Goal: Information Seeking & Learning: Learn about a topic

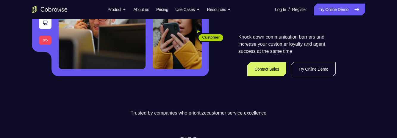
scroll to position [126, 0]
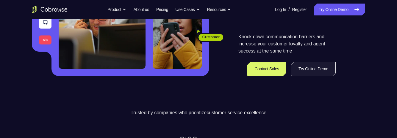
click at [308, 69] on link "Try Online Demo" at bounding box center [313, 69] width 45 height 14
click at [313, 71] on link "Try Online Demo" at bounding box center [313, 69] width 45 height 14
click at [317, 67] on link "Try Online Demo" at bounding box center [313, 69] width 45 height 14
click at [315, 71] on link "Try Online Demo" at bounding box center [313, 69] width 45 height 14
click at [306, 67] on link "Try Online Demo" at bounding box center [313, 69] width 45 height 14
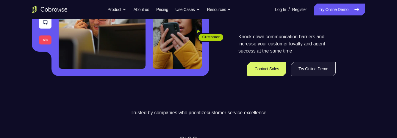
click at [314, 67] on link "Try Online Demo" at bounding box center [313, 69] width 45 height 14
click at [312, 67] on link "Try Online Demo" at bounding box center [313, 69] width 45 height 14
click at [317, 70] on link "Try Online Demo" at bounding box center [313, 69] width 45 height 14
click at [318, 70] on link "Try Online Demo" at bounding box center [313, 69] width 45 height 14
click at [315, 68] on link "Try Online Demo" at bounding box center [313, 69] width 45 height 14
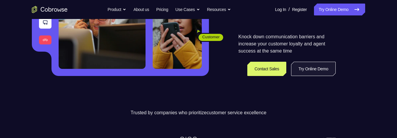
click at [319, 69] on link "Try Online Demo" at bounding box center [313, 69] width 45 height 14
click at [317, 69] on link "Try Online Demo" at bounding box center [313, 69] width 45 height 14
click at [312, 69] on link "Try Online Demo" at bounding box center [313, 69] width 45 height 14
click at [315, 71] on link "Try Online Demo" at bounding box center [313, 69] width 45 height 14
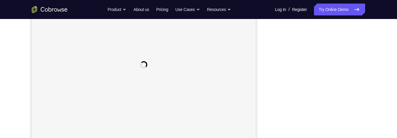
scroll to position [114, 0]
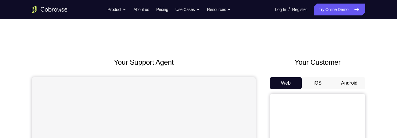
click at [350, 83] on button "Android" at bounding box center [349, 83] width 32 height 12
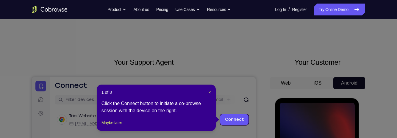
click at [361, 54] on icon at bounding box center [198, 69] width 397 height 138
click at [113, 126] on button "Maybe later" at bounding box center [111, 122] width 21 height 7
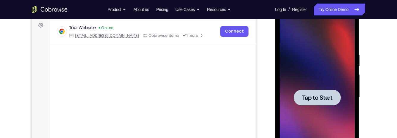
scroll to position [90, 0]
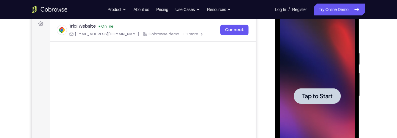
click at [319, 92] on div at bounding box center [316, 96] width 47 height 16
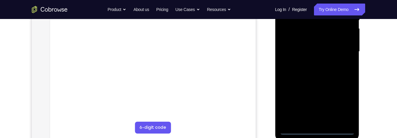
scroll to position [166, 0]
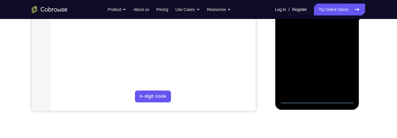
click at [379, 61] on div "Your Support Agent Your Customer Web iOS Android Next Steps We’d be happy to gi…" at bounding box center [198, 49] width 381 height 392
click at [319, 100] on div at bounding box center [316, 20] width 75 height 167
click at [342, 75] on div at bounding box center [316, 20] width 75 height 167
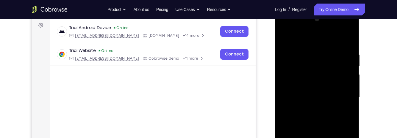
scroll to position [88, 0]
click at [285, 29] on div at bounding box center [316, 98] width 75 height 167
click at [341, 96] on div at bounding box center [316, 98] width 75 height 167
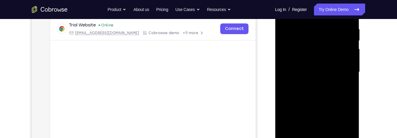
scroll to position [118, 0]
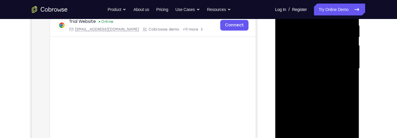
click at [312, 79] on div at bounding box center [316, 68] width 75 height 167
click at [318, 61] on div at bounding box center [316, 68] width 75 height 167
click at [308, 57] on div at bounding box center [316, 68] width 75 height 167
click at [339, 68] on div at bounding box center [316, 68] width 75 height 167
click at [335, 90] on div at bounding box center [316, 68] width 75 height 167
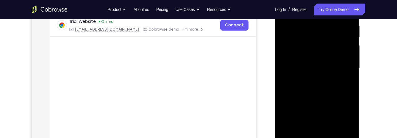
click at [329, 88] on div at bounding box center [316, 68] width 75 height 167
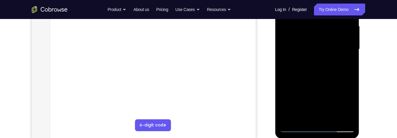
scroll to position [137, 0]
click at [339, 69] on div at bounding box center [316, 49] width 75 height 167
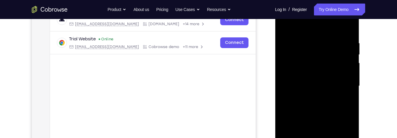
scroll to position [99, 0]
click at [330, 110] on div at bounding box center [316, 87] width 75 height 167
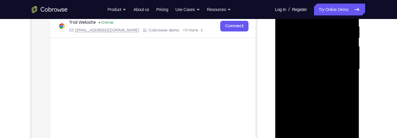
scroll to position [117, 0]
click at [354, 77] on div at bounding box center [316, 69] width 75 height 167
click at [353, 78] on div at bounding box center [316, 69] width 75 height 167
click at [354, 77] on div at bounding box center [317, 70] width 84 height 177
click at [354, 75] on div at bounding box center [317, 70] width 84 height 177
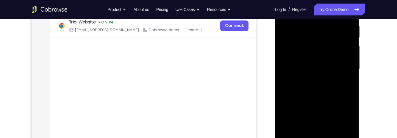
click at [353, 77] on div at bounding box center [316, 69] width 75 height 167
click at [354, 75] on div at bounding box center [317, 70] width 84 height 177
click at [352, 78] on div at bounding box center [316, 69] width 75 height 167
click at [353, 76] on div at bounding box center [316, 69] width 75 height 167
click at [353, 73] on div at bounding box center [316, 69] width 75 height 167
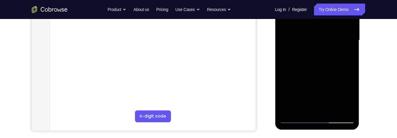
scroll to position [146, 0]
click at [334, 107] on div at bounding box center [316, 40] width 75 height 167
click at [331, 71] on div at bounding box center [316, 40] width 75 height 167
click at [326, 73] on div at bounding box center [316, 40] width 75 height 167
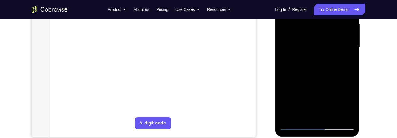
scroll to position [139, 0]
click at [306, 113] on div at bounding box center [316, 47] width 75 height 167
click at [347, 61] on div at bounding box center [316, 47] width 75 height 167
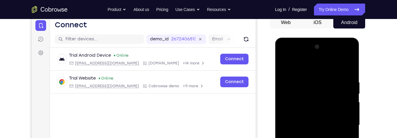
scroll to position [58, 0]
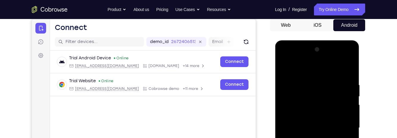
click at [283, 68] on div at bounding box center [316, 128] width 75 height 167
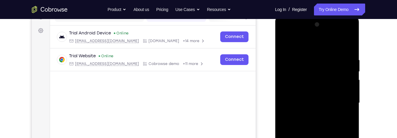
scroll to position [84, 0]
click at [308, 97] on div at bounding box center [316, 102] width 75 height 167
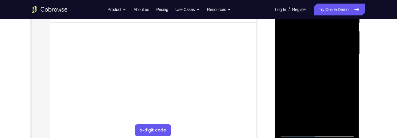
scroll to position [142, 0]
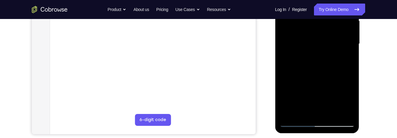
click at [304, 112] on div at bounding box center [316, 44] width 75 height 167
click at [297, 35] on div at bounding box center [316, 44] width 75 height 167
click at [316, 88] on div at bounding box center [316, 44] width 75 height 167
click at [348, 59] on div at bounding box center [316, 44] width 75 height 167
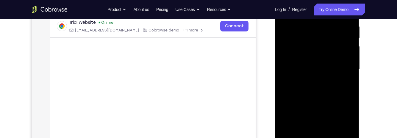
scroll to position [116, 0]
click at [306, 54] on div at bounding box center [316, 70] width 75 height 167
click at [326, 93] on div at bounding box center [316, 70] width 75 height 167
click at [347, 86] on div at bounding box center [316, 70] width 75 height 167
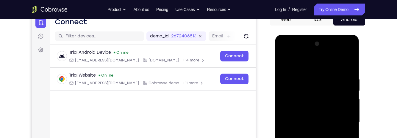
scroll to position [63, 0]
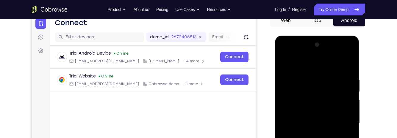
click at [283, 65] on div at bounding box center [316, 123] width 75 height 167
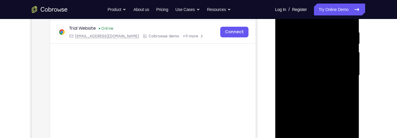
scroll to position [112, 0]
click at [312, 81] on div at bounding box center [316, 74] width 75 height 167
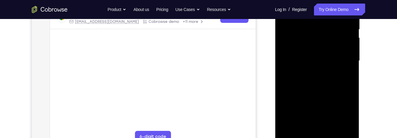
scroll to position [135, 0]
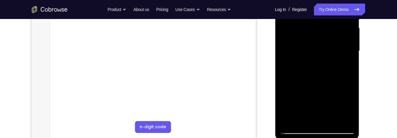
click at [300, 115] on div at bounding box center [316, 51] width 75 height 167
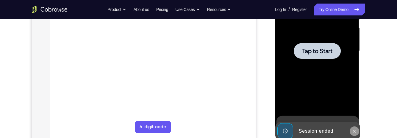
click at [356, 135] on button at bounding box center [354, 132] width 10 height 10
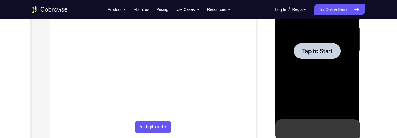
click at [316, 48] on span "Tap to Start" at bounding box center [317, 51] width 30 height 6
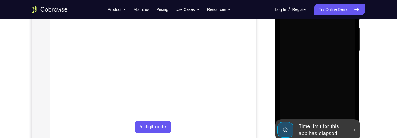
click at [351, 134] on button at bounding box center [354, 131] width 10 height 10
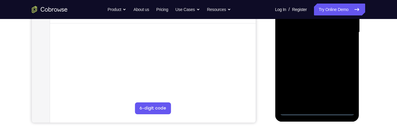
scroll to position [154, 0]
click at [319, 109] on div at bounding box center [316, 32] width 75 height 167
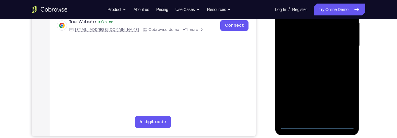
scroll to position [137, 0]
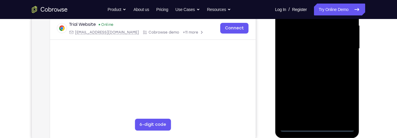
click at [345, 105] on div at bounding box center [316, 48] width 75 height 167
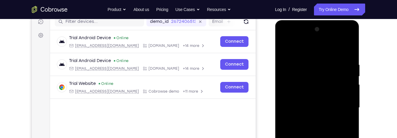
scroll to position [77, 0]
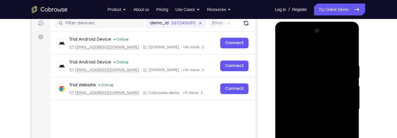
click at [289, 40] on div at bounding box center [316, 109] width 75 height 167
click at [344, 112] on div at bounding box center [316, 109] width 75 height 167
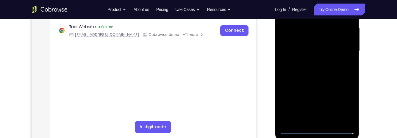
scroll to position [137, 0]
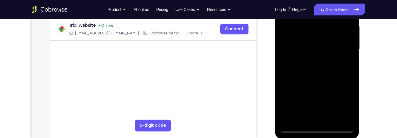
click at [309, 59] on div at bounding box center [316, 49] width 75 height 167
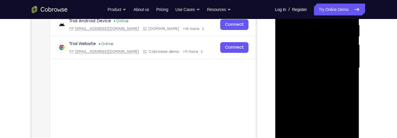
scroll to position [121, 0]
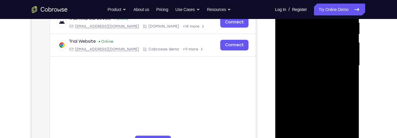
click at [332, 62] on div at bounding box center [316, 65] width 75 height 167
click at [304, 50] on div at bounding box center [316, 65] width 75 height 167
click at [327, 65] on div at bounding box center [316, 65] width 75 height 167
click at [335, 85] on div at bounding box center [316, 65] width 75 height 167
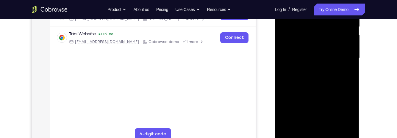
scroll to position [129, 0]
click at [336, 82] on div at bounding box center [316, 57] width 75 height 167
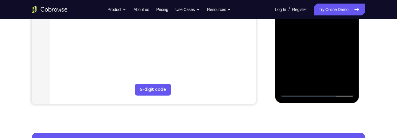
scroll to position [171, 0]
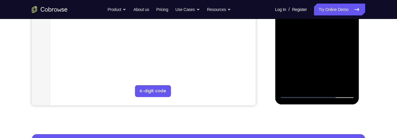
click at [332, 84] on div at bounding box center [316, 15] width 75 height 167
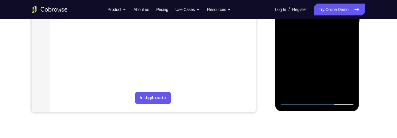
click at [331, 55] on div at bounding box center [316, 22] width 75 height 167
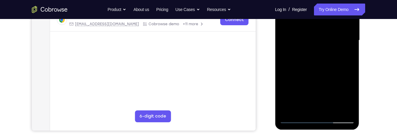
scroll to position [146, 0]
click at [321, 46] on div at bounding box center [316, 40] width 75 height 167
click at [349, 99] on div at bounding box center [316, 40] width 75 height 167
click at [348, 54] on div at bounding box center [316, 40] width 75 height 167
click at [347, 56] on div at bounding box center [316, 40] width 75 height 167
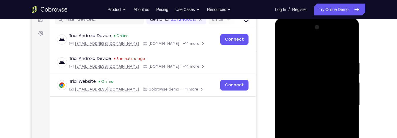
scroll to position [79, 0]
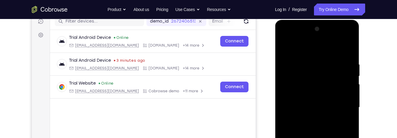
click at [282, 47] on div at bounding box center [316, 107] width 75 height 167
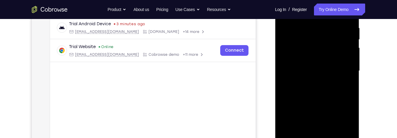
scroll to position [115, 0]
click at [326, 64] on div at bounding box center [316, 71] width 75 height 167
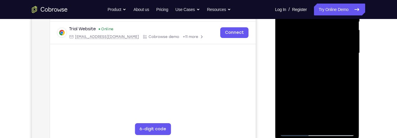
scroll to position [134, 0]
click at [320, 104] on div at bounding box center [316, 52] width 75 height 167
click at [342, 105] on div at bounding box center [316, 52] width 75 height 167
click at [350, 112] on div at bounding box center [316, 52] width 75 height 167
click at [349, 109] on div at bounding box center [316, 52] width 75 height 167
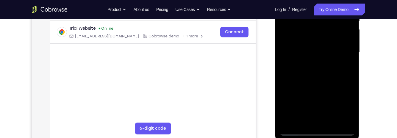
click at [347, 67] on div at bounding box center [316, 52] width 75 height 167
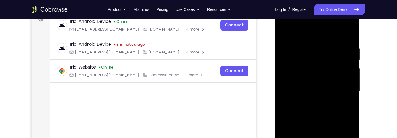
scroll to position [94, 0]
click at [287, 36] on div at bounding box center [316, 92] width 75 height 167
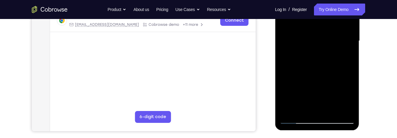
scroll to position [146, 0]
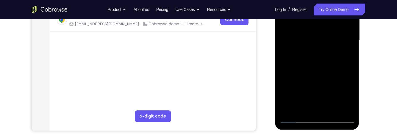
click at [313, 63] on div at bounding box center [316, 40] width 75 height 167
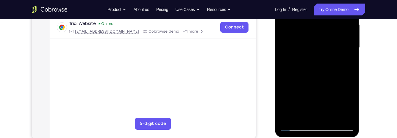
scroll to position [139, 0]
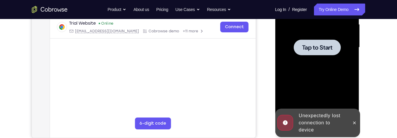
click at [309, 45] on span "Tap to Start" at bounding box center [317, 48] width 30 height 6
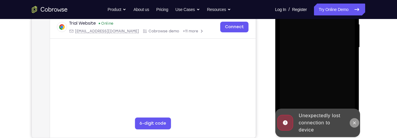
click at [354, 123] on icon at bounding box center [354, 123] width 3 height 3
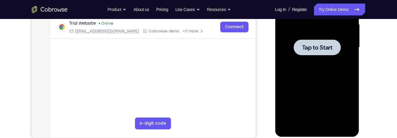
click at [318, 49] on span "Tap to Start" at bounding box center [317, 48] width 30 height 6
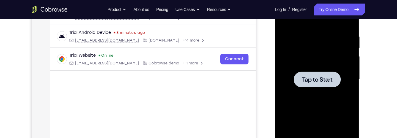
scroll to position [106, 0]
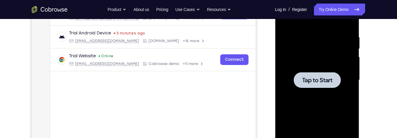
click at [328, 83] on span "Tap to Start" at bounding box center [317, 80] width 30 height 6
click at [326, 79] on span "Tap to Start" at bounding box center [317, 80] width 30 height 6
click at [323, 83] on span "Tap to Start" at bounding box center [317, 80] width 30 height 6
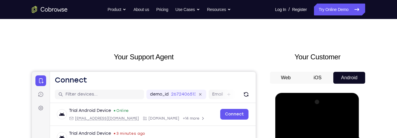
scroll to position [5, 0]
click at [316, 77] on button "iOS" at bounding box center [318, 78] width 32 height 12
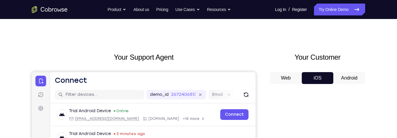
click at [346, 75] on button "Android" at bounding box center [349, 78] width 32 height 12
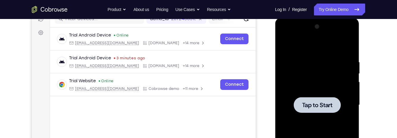
scroll to position [81, 0]
click at [320, 103] on span "Tap to Start" at bounding box center [317, 105] width 30 height 6
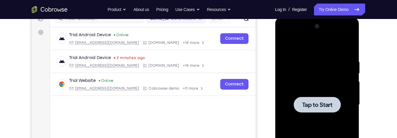
click at [320, 103] on span "Tap to Start" at bounding box center [317, 105] width 30 height 6
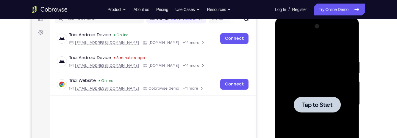
click at [320, 103] on span "Tap to Start" at bounding box center [317, 105] width 30 height 6
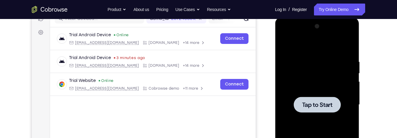
click at [320, 103] on span "Tap to Start" at bounding box center [317, 105] width 30 height 6
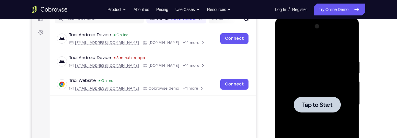
click at [320, 103] on span "Tap to Start" at bounding box center [317, 105] width 30 height 6
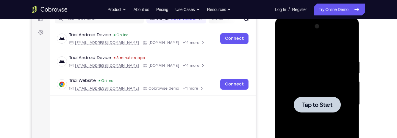
click at [329, 103] on span "Tap to Start" at bounding box center [317, 105] width 30 height 6
click at [320, 106] on span "Tap to Start" at bounding box center [317, 105] width 30 height 6
click at [323, 104] on span "Tap to Start" at bounding box center [317, 105] width 30 height 6
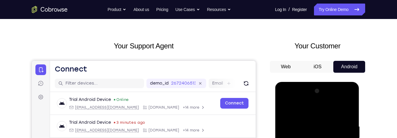
scroll to position [0, 0]
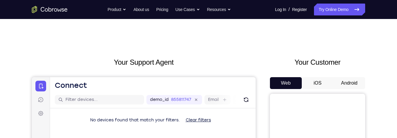
click at [349, 80] on button "Android" at bounding box center [349, 83] width 32 height 12
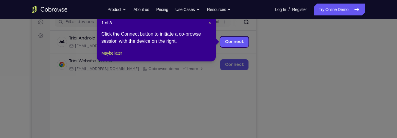
scroll to position [79, 0]
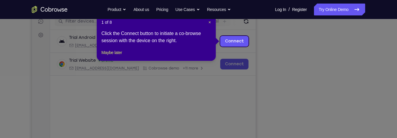
click at [281, 34] on icon at bounding box center [198, 69] width 397 height 138
click at [286, 39] on icon at bounding box center [198, 69] width 397 height 138
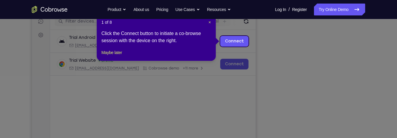
click at [286, 39] on icon at bounding box center [198, 69] width 397 height 138
click at [285, 38] on icon at bounding box center [198, 69] width 397 height 138
click at [75, 5] on div "Go back Powerful, Flexible and Trustworthy. Avoid all extra friction for both A…" at bounding box center [198, 10] width 381 height 12
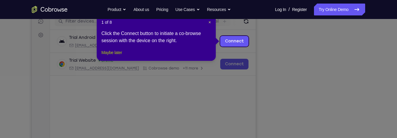
click at [109, 56] on button "Maybe later" at bounding box center [111, 52] width 21 height 7
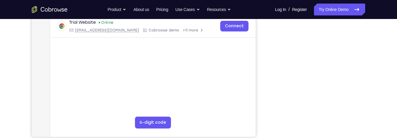
scroll to position [141, 0]
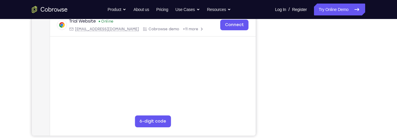
click at [369, 71] on div "Your Support Agent Your Customer Web iOS Android Next Steps We’d be happy to gi…" at bounding box center [198, 74] width 381 height 392
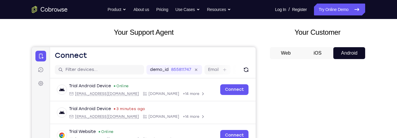
scroll to position [31, 0]
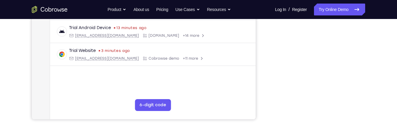
scroll to position [158, 0]
click at [222, 11] on button "Resources" at bounding box center [219, 10] width 24 height 12
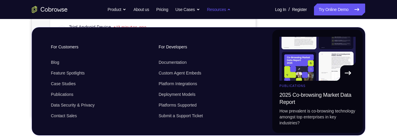
click at [222, 8] on button "Resources" at bounding box center [219, 10] width 24 height 12
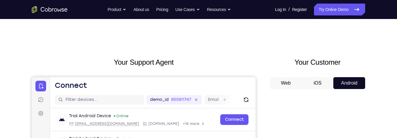
scroll to position [0, 0]
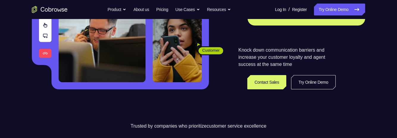
scroll to position [113, 0]
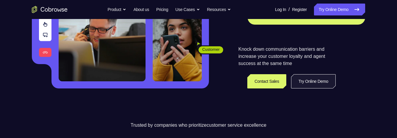
click at [321, 88] on link "Try Online Demo" at bounding box center [313, 81] width 45 height 14
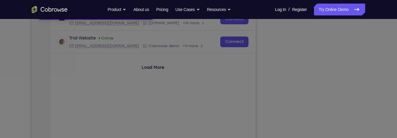
scroll to position [69, 0]
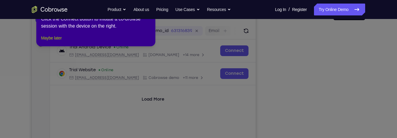
click at [53, 42] on button "Maybe later" at bounding box center [51, 38] width 21 height 7
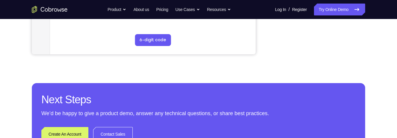
scroll to position [223, 0]
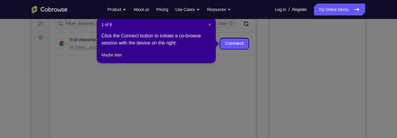
scroll to position [76, 0]
click at [111, 59] on button "Maybe later" at bounding box center [111, 55] width 21 height 7
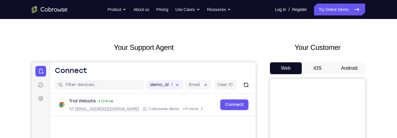
scroll to position [13, 0]
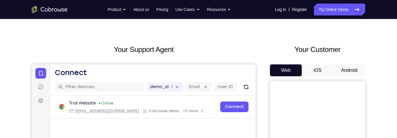
click at [353, 71] on button "Android" at bounding box center [349, 71] width 32 height 12
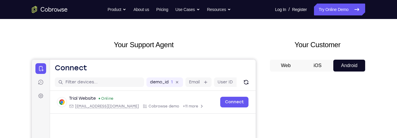
scroll to position [0, 0]
